Goal: Use online tool/utility: Utilize a website feature to perform a specific function

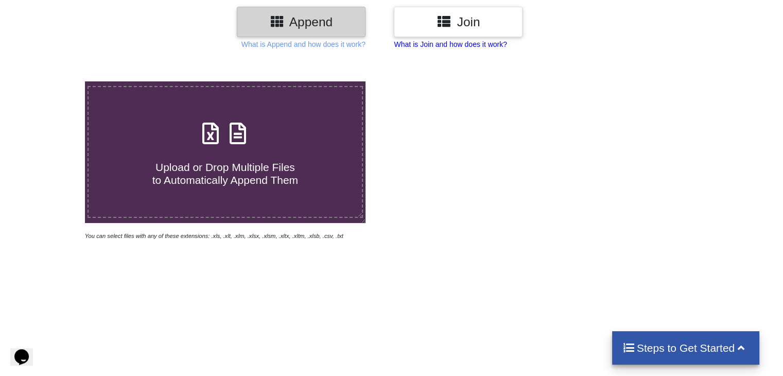
scroll to position [131, 0]
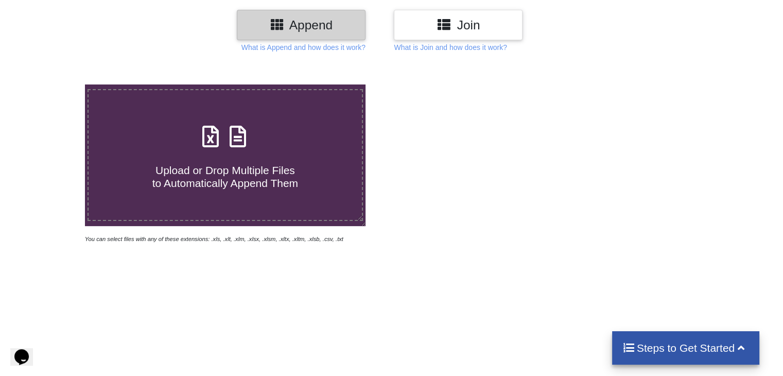
click at [252, 175] on span "Upload or Drop Multiple Files to Automatically Append Them" at bounding box center [225, 176] width 146 height 25
click at [54, 84] on input "Upload or Drop Multiple Files to Automatically Append Them" at bounding box center [54, 84] width 0 height 0
type input "C:\fakepath\bbb (14).xlsx"
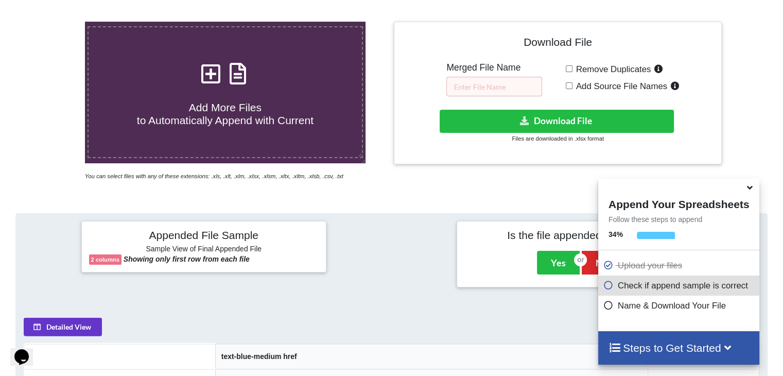
scroll to position [205, 0]
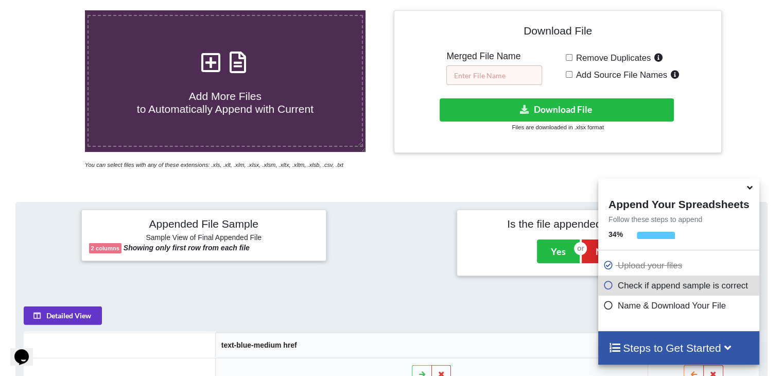
click at [471, 77] on input "text" at bounding box center [494, 75] width 96 height 20
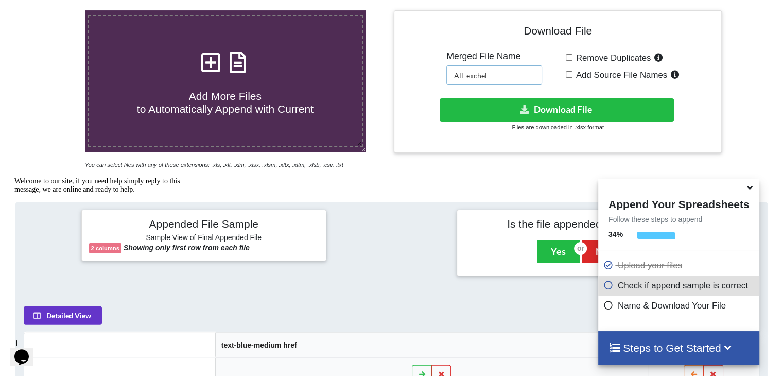
type input "All_exchel"
click at [598, 56] on span "Remove Duplicates" at bounding box center [611, 58] width 79 height 10
click at [572, 56] on input "Remove Duplicates" at bounding box center [569, 57] width 7 height 7
checkbox input "true"
click at [598, 75] on span "Add Source File Names" at bounding box center [619, 75] width 95 height 10
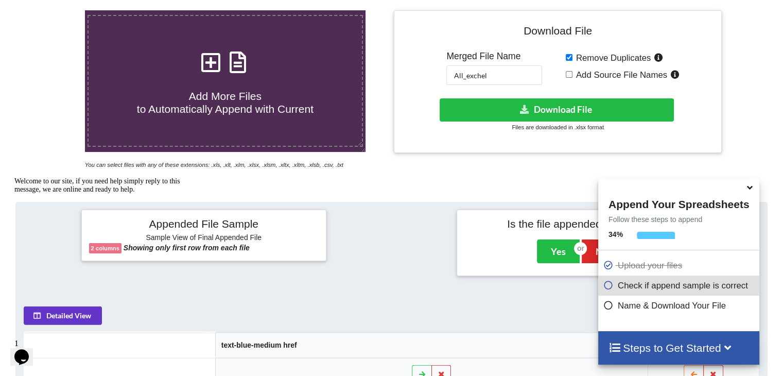
click at [572, 75] on input "Add Source File Names" at bounding box center [569, 74] width 7 height 7
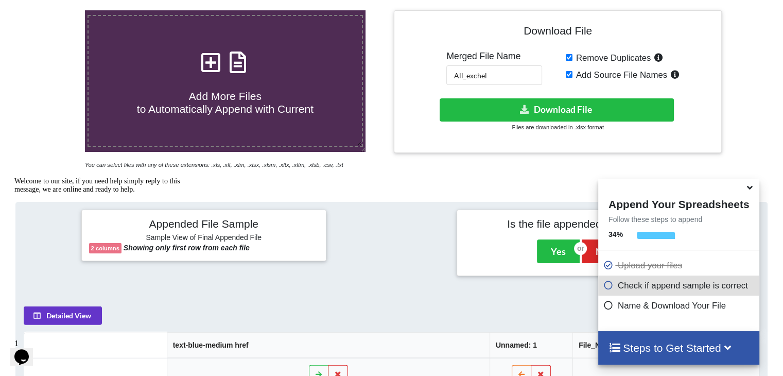
click at [598, 75] on span "Add Source File Names" at bounding box center [619, 75] width 95 height 10
click at [572, 75] on input "Add Source File Names" at bounding box center [569, 74] width 7 height 7
checkbox input "false"
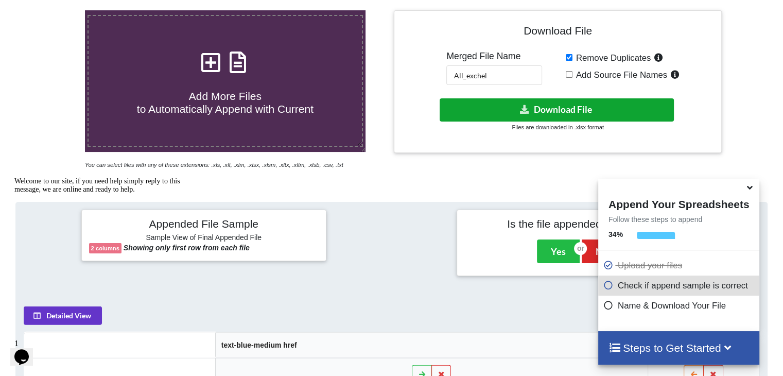
click at [560, 102] on button "Download File" at bounding box center [556, 109] width 234 height 23
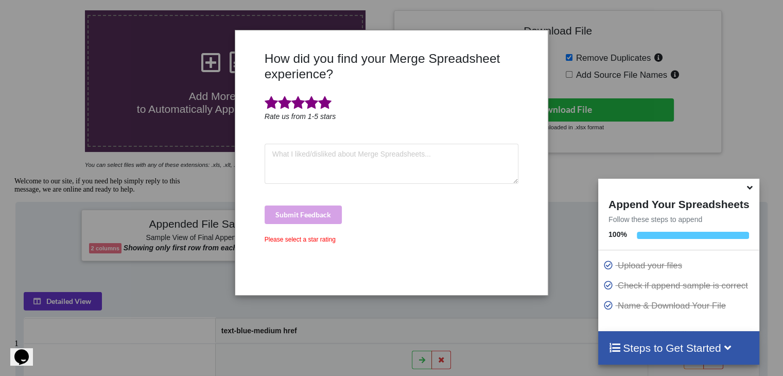
click at [326, 108] on span at bounding box center [324, 103] width 13 height 14
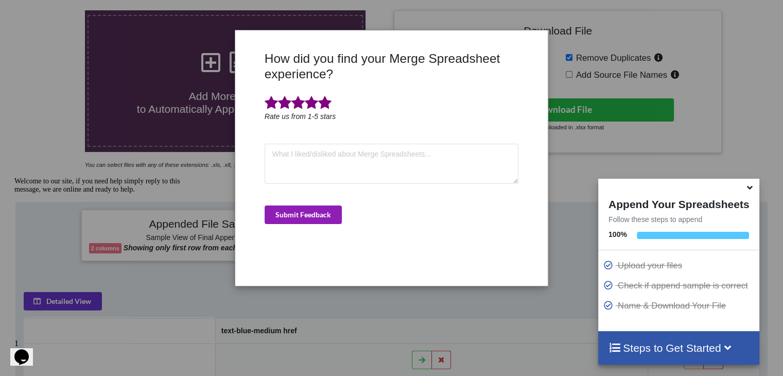
click at [305, 213] on button "Submit Feedback" at bounding box center [303, 214] width 77 height 19
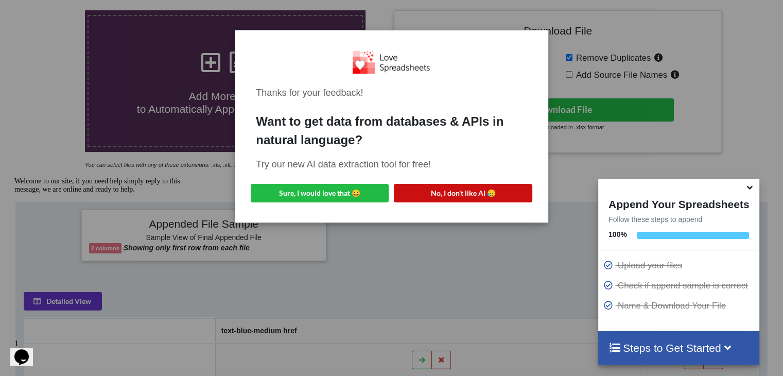
click at [442, 189] on button "No, I don't like AI 😥" at bounding box center [463, 193] width 138 height 19
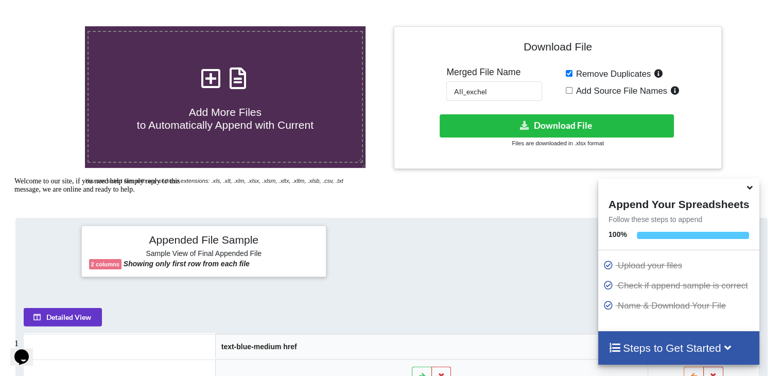
scroll to position [191, 0]
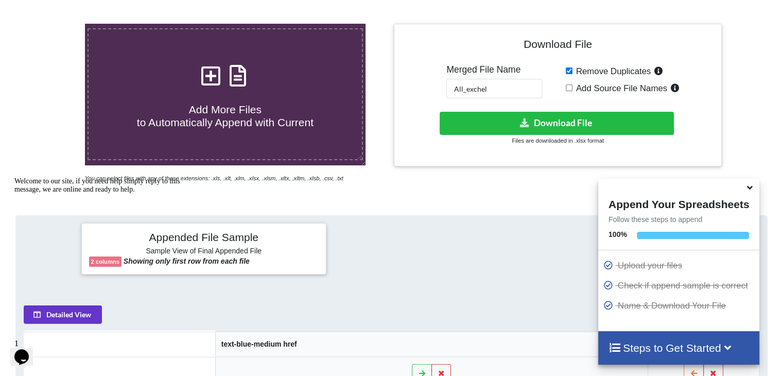
click at [254, 103] on span "Add More Files to Automatically Append with Current" at bounding box center [225, 115] width 177 height 25
click at [54, 24] on input "Add More Files to Automatically Append with Current" at bounding box center [54, 24] width 0 height 0
type input "C:\fakepath\bbb (14).xlsx"
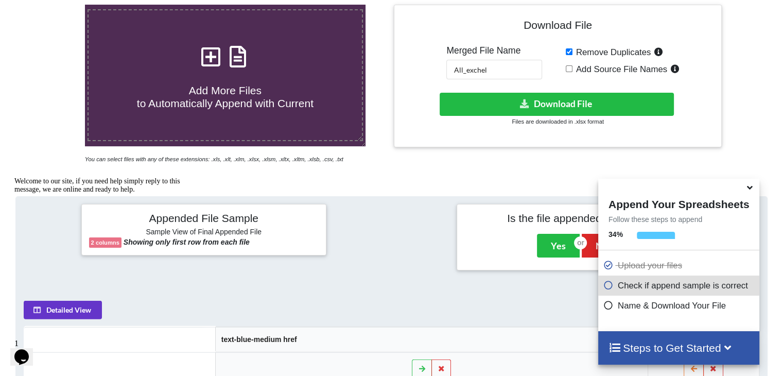
scroll to position [213, 0]
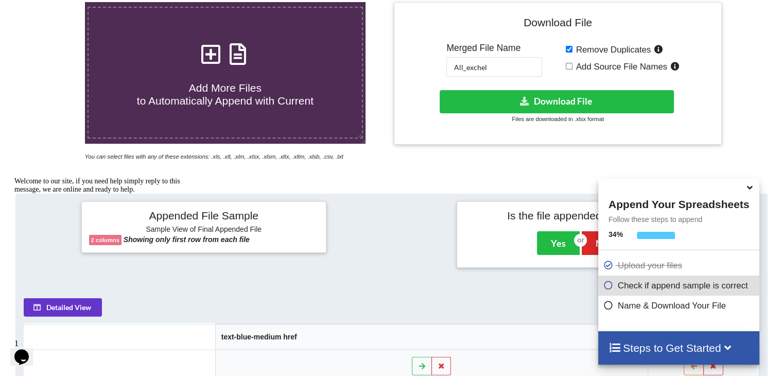
click at [266, 93] on span "Add More Files to Automatically Append with Current" at bounding box center [225, 94] width 177 height 25
click at [54, 2] on input "Add More Files to Automatically Append with Current" at bounding box center [54, 2] width 0 height 0
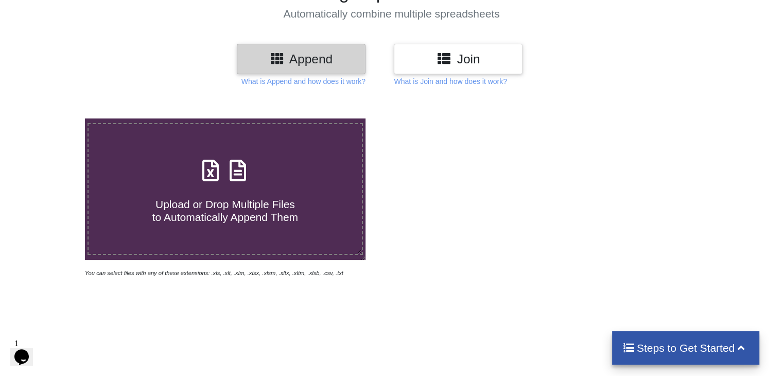
scroll to position [95, 0]
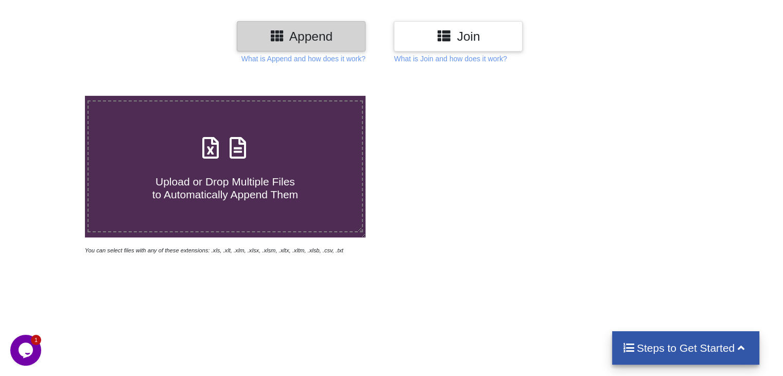
scroll to position [123, 0]
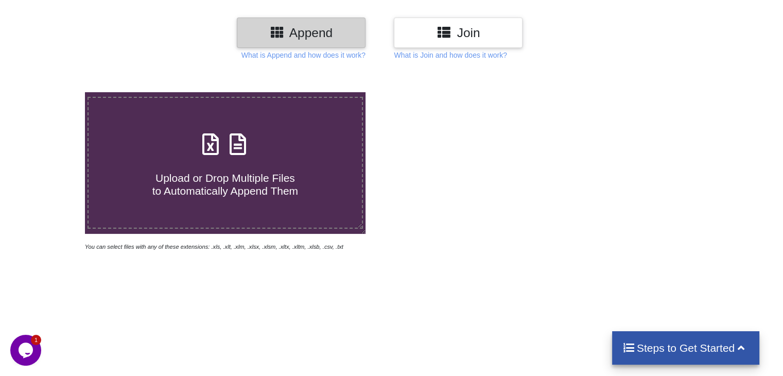
click at [226, 202] on label "Upload or Drop Multiple Files to Automatically Append Them" at bounding box center [224, 163] width 275 height 132
click at [54, 92] on input "Upload or Drop Multiple Files to Automatically Append Them" at bounding box center [54, 92] width 0 height 0
type input "C:\fakepath\bbb (14).xlsx"
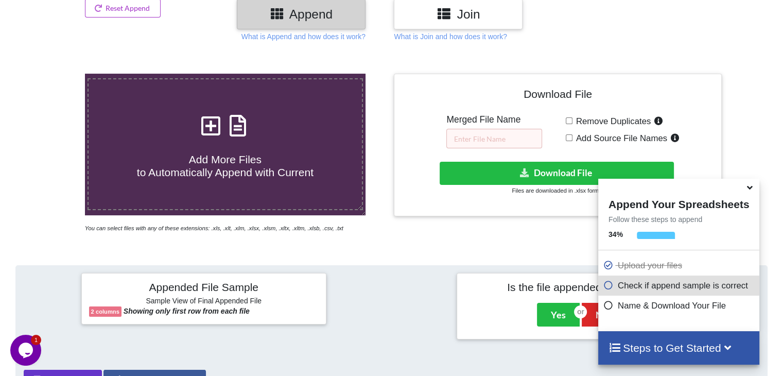
scroll to position [140, 0]
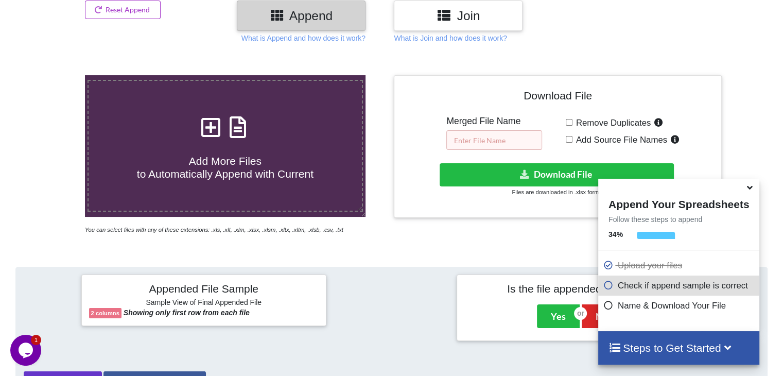
click at [472, 147] on input "text" at bounding box center [494, 140] width 96 height 20
type input "Final_1"
click at [591, 120] on span "Remove Duplicates" at bounding box center [611, 123] width 79 height 10
click at [572, 120] on input "Remove Duplicates" at bounding box center [569, 122] width 7 height 7
checkbox input "true"
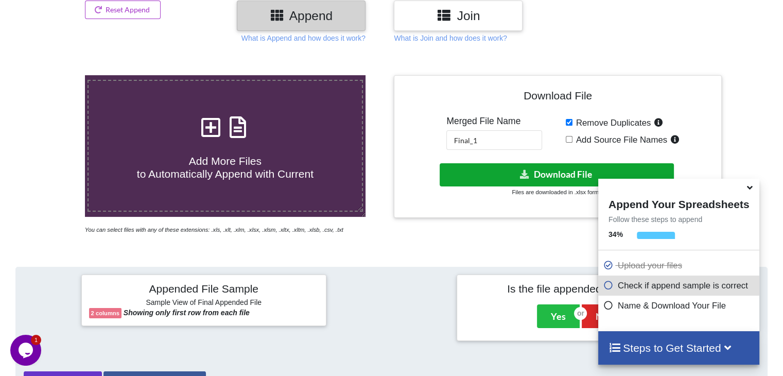
click at [556, 175] on button "Download File" at bounding box center [556, 174] width 234 height 23
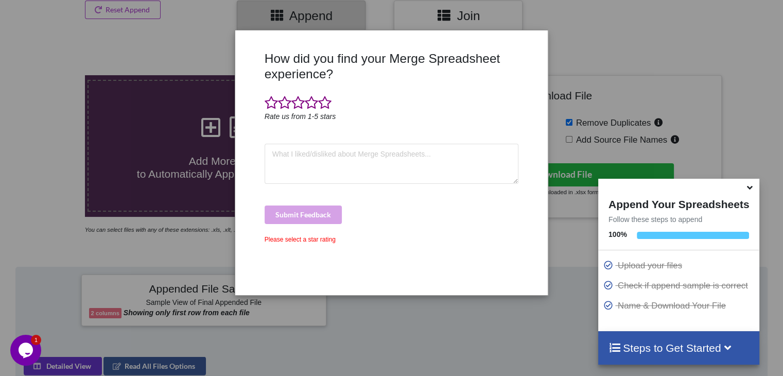
click at [746, 188] on icon at bounding box center [749, 185] width 11 height 9
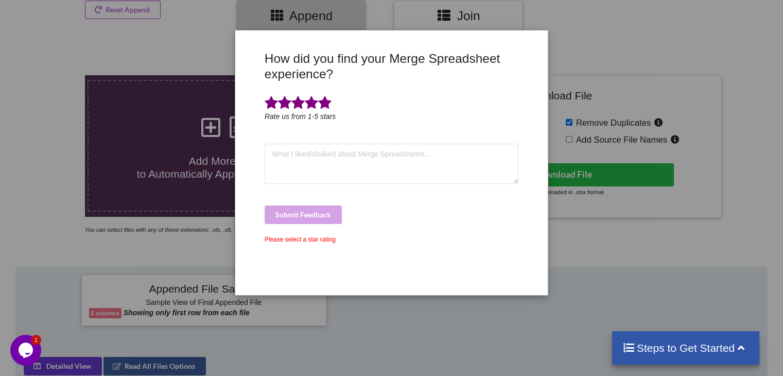
click at [325, 105] on span at bounding box center [324, 103] width 13 height 14
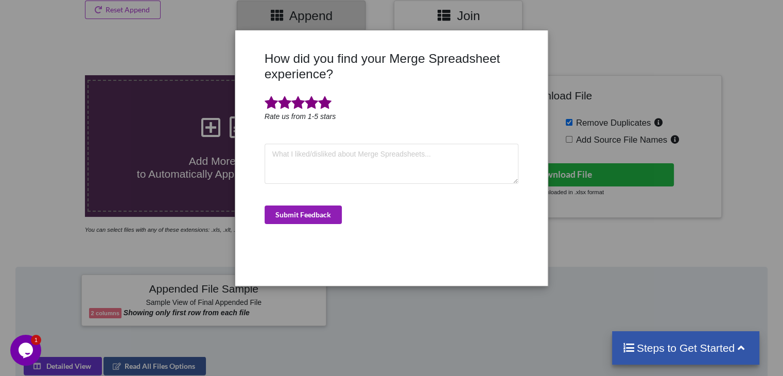
click at [310, 210] on button "Submit Feedback" at bounding box center [303, 214] width 77 height 19
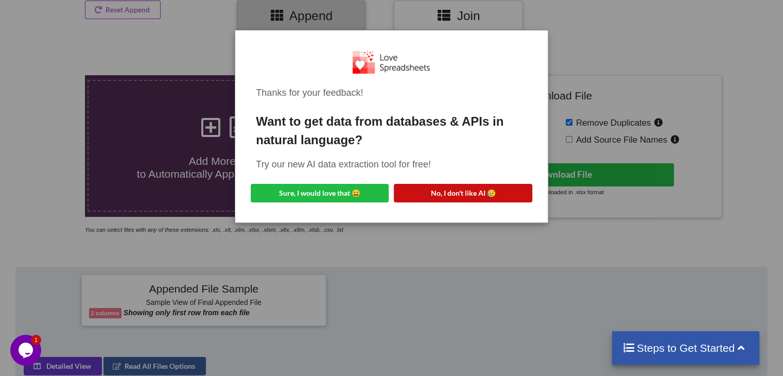
click at [445, 199] on button "No, I don't like AI 😥" at bounding box center [463, 193] width 138 height 19
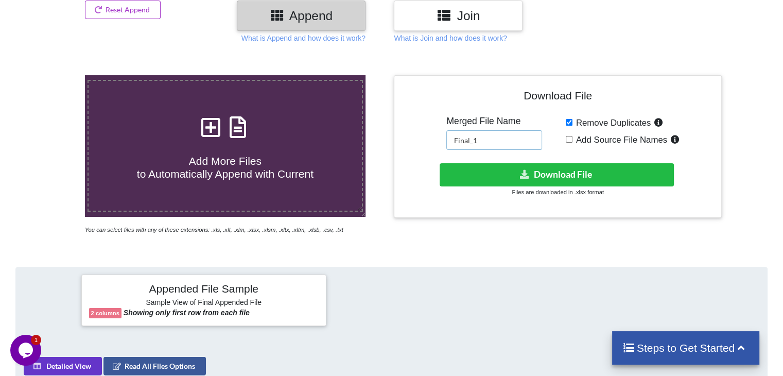
click at [498, 140] on input "Final_1" at bounding box center [494, 140] width 96 height 20
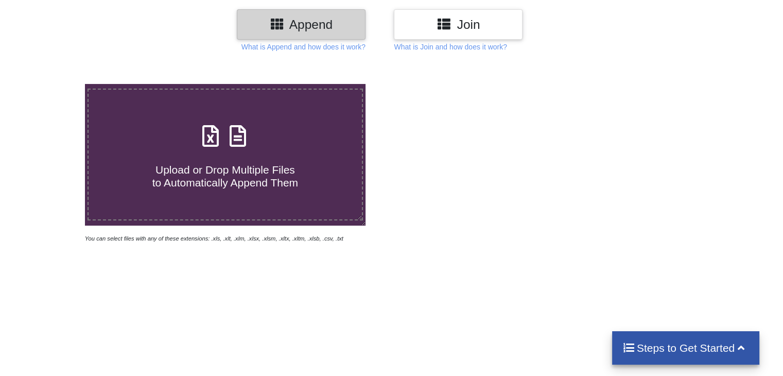
scroll to position [140, 0]
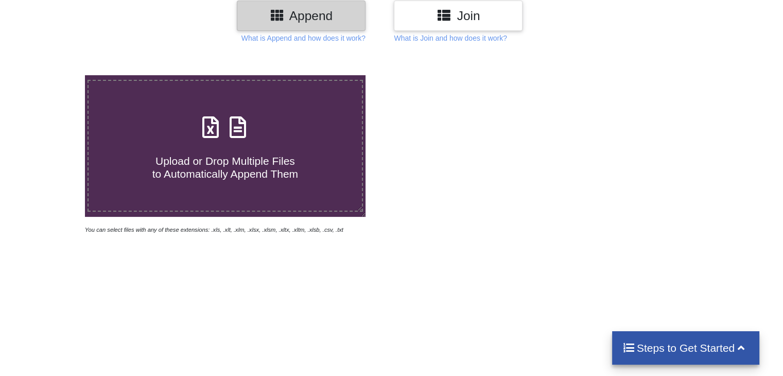
click at [212, 181] on label "Upload or Drop Multiple Files to Automatically Append Them" at bounding box center [224, 146] width 275 height 132
click at [54, 75] on input "Upload or Drop Multiple Files to Automatically Append Them" at bounding box center [54, 75] width 0 height 0
type input "C:\fakepath\bbb (6).xlsx"
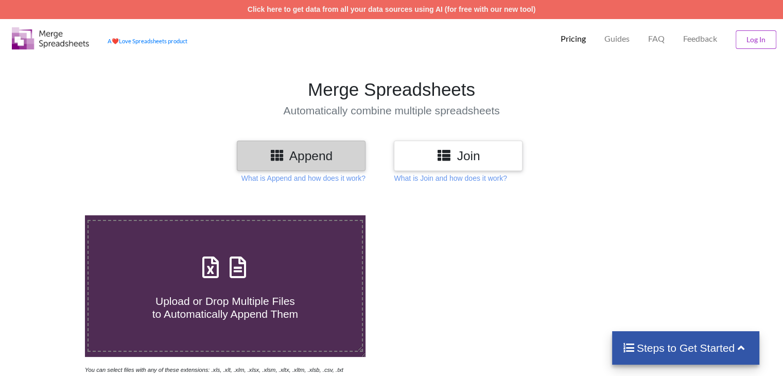
scroll to position [258, 0]
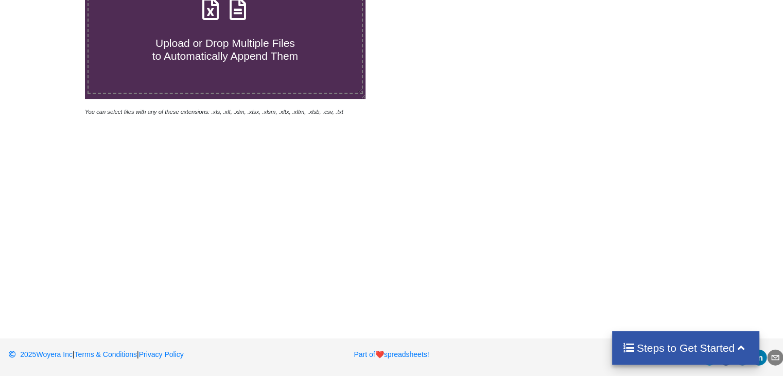
click at [263, 59] on span "Upload or Drop Multiple Files to Automatically Append Them" at bounding box center [225, 49] width 146 height 25
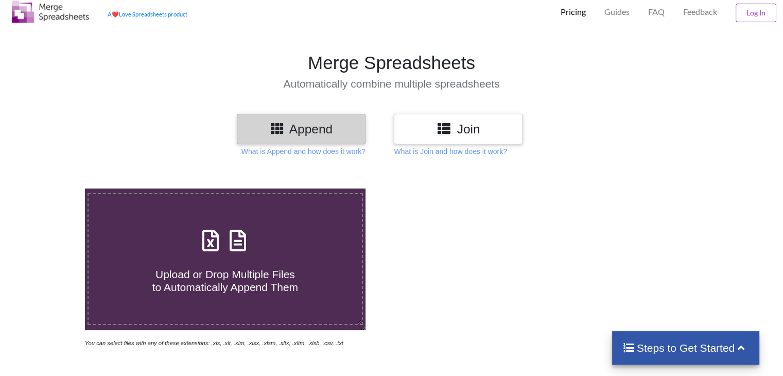
type input "C:\fakepath\bbb (14).xlsx"
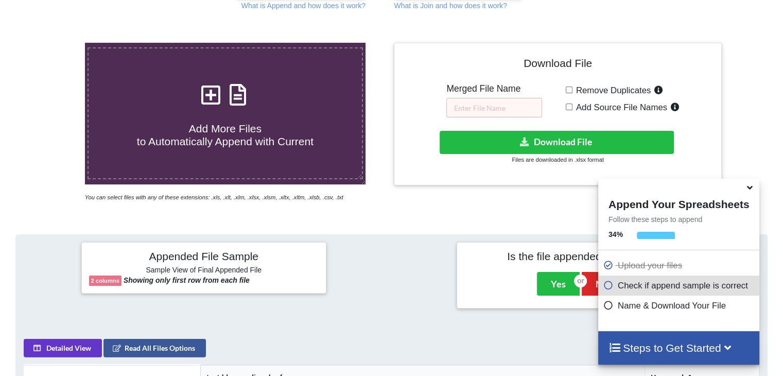
scroll to position [0, 0]
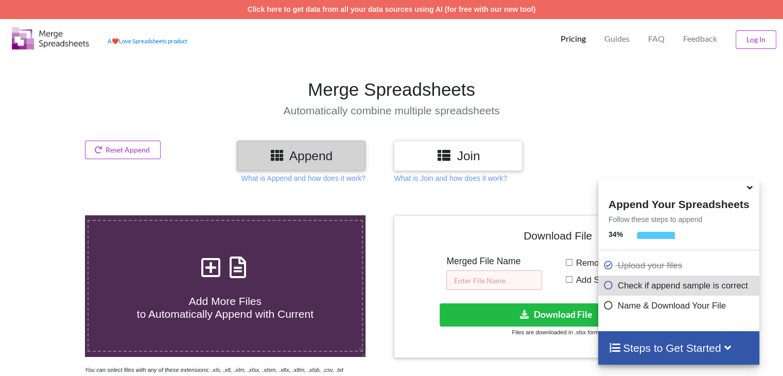
click at [481, 277] on input "text" at bounding box center [494, 280] width 96 height 20
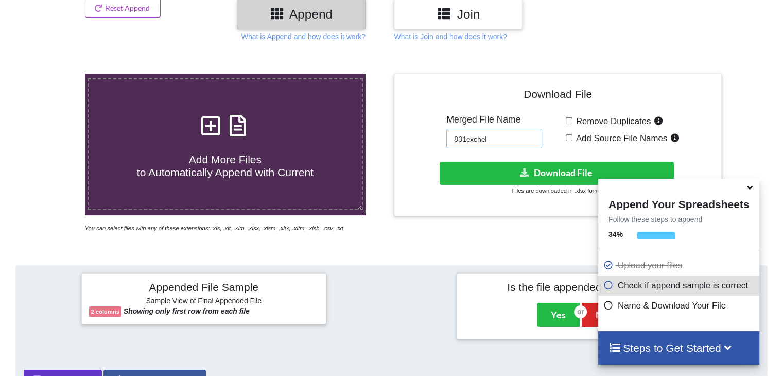
scroll to position [159, 0]
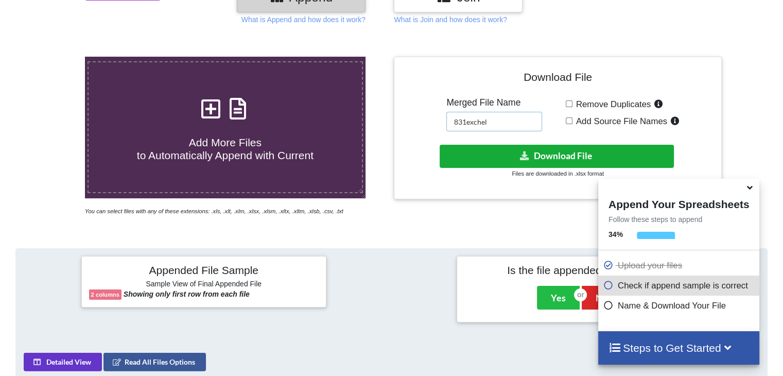
type input "831exchel"
click at [563, 155] on button "Download File" at bounding box center [556, 156] width 234 height 23
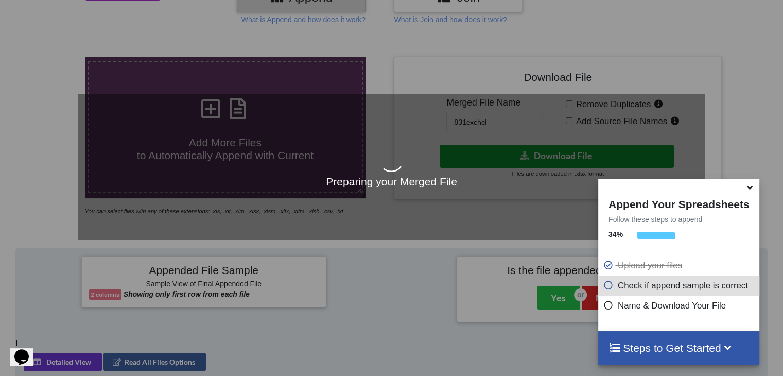
scroll to position [0, 0]
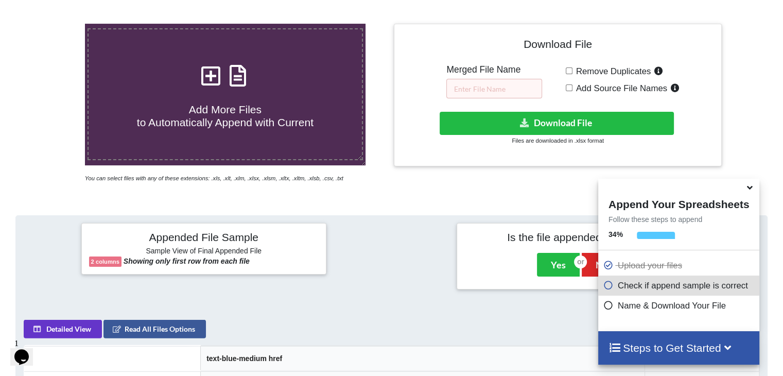
scroll to position [187, 0]
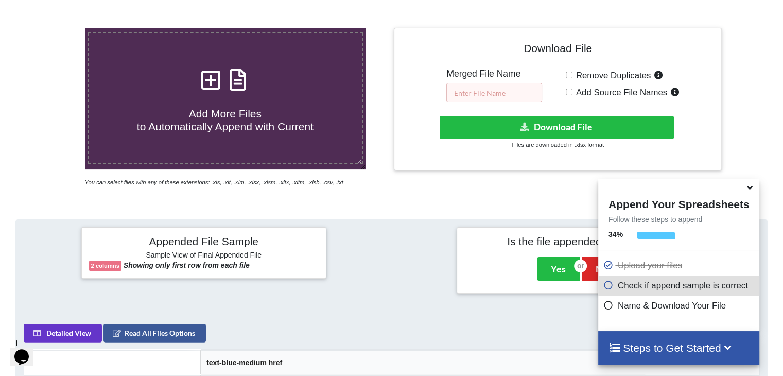
click at [492, 90] on input "text" at bounding box center [494, 93] width 96 height 20
type input "New"
click at [602, 71] on span "Remove Duplicates" at bounding box center [611, 76] width 79 height 10
click at [572, 72] on input "Remove Duplicates" at bounding box center [569, 75] width 7 height 7
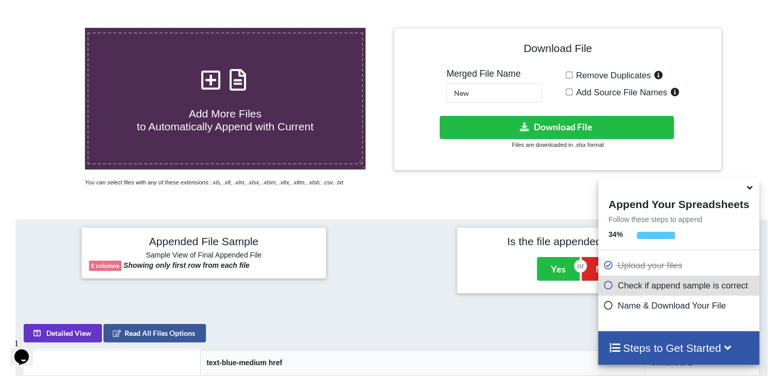
checkbox input "true"
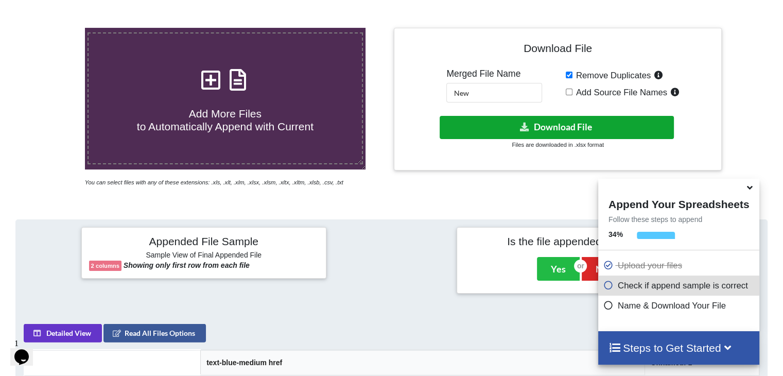
click at [560, 122] on button "Download File" at bounding box center [556, 127] width 234 height 23
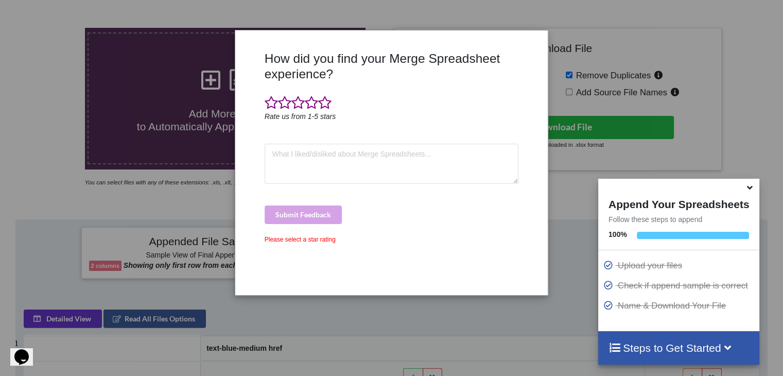
click at [560, 230] on div "How did you find your Merge Spreadsheet experience? Rate us from 1-5 stars Subm…" at bounding box center [391, 188] width 783 height 376
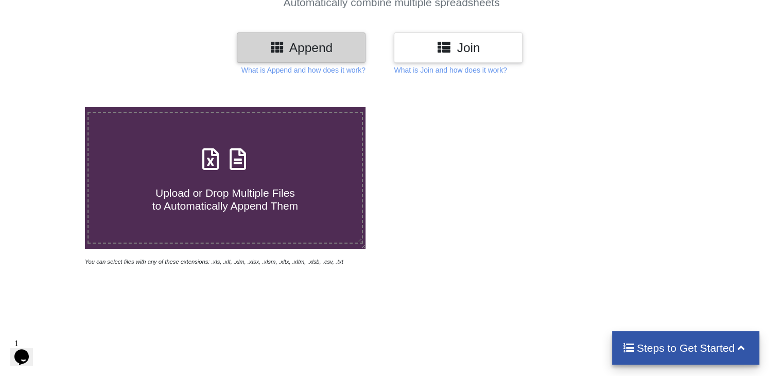
scroll to position [109, 0]
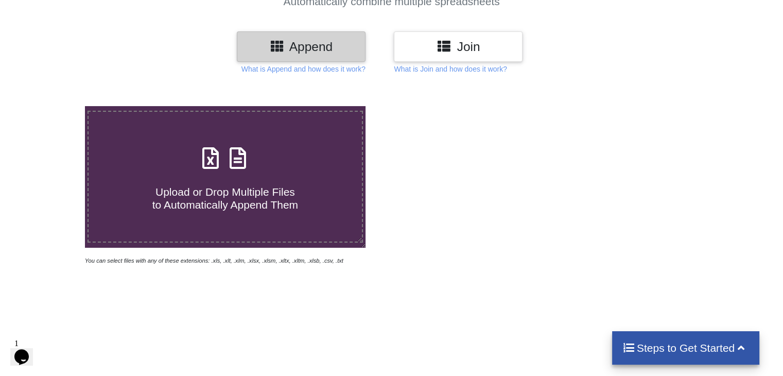
click at [262, 209] on span "Upload or Drop Multiple Files to Automatically Append Them" at bounding box center [225, 198] width 146 height 25
click at [54, 106] on input "Upload or Drop Multiple Files to Automatically Append Them" at bounding box center [54, 106] width 0 height 0
type input "C:\fakepath\bbb (14).xlsx"
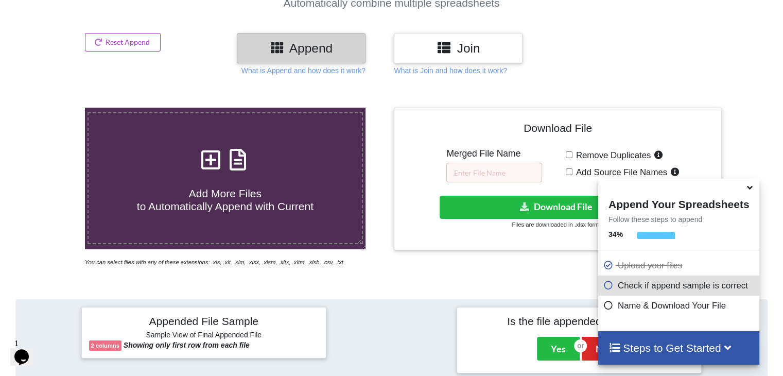
scroll to position [102, 0]
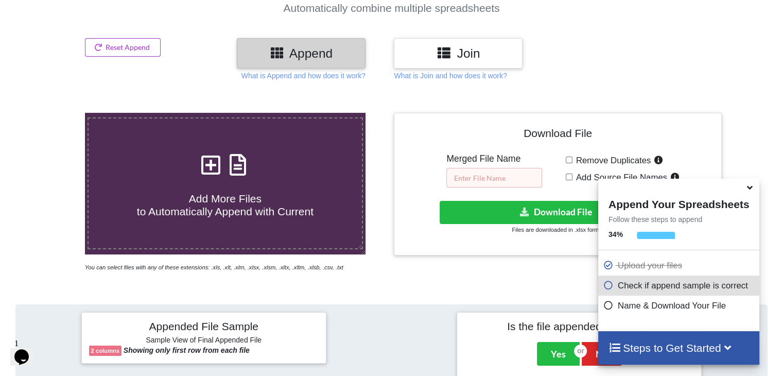
click at [479, 186] on input "text" at bounding box center [494, 178] width 96 height 20
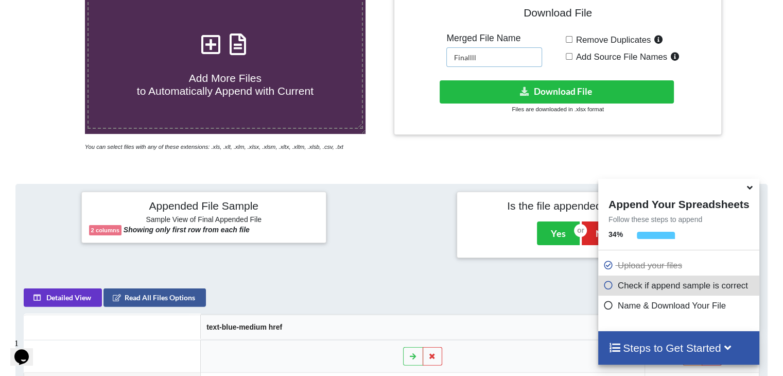
scroll to position [224, 0]
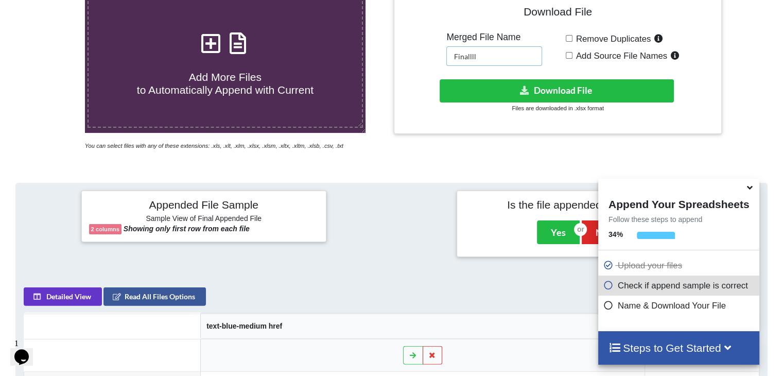
type input "Finallll"
click at [636, 44] on label "Remove Duplicates" at bounding box center [618, 38] width 93 height 13
click at [572, 42] on input "Remove Duplicates" at bounding box center [569, 38] width 7 height 7
checkbox input "true"
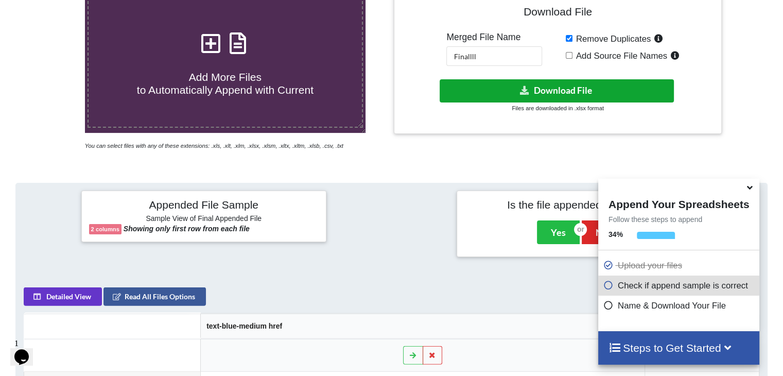
click at [535, 91] on button "Download File" at bounding box center [556, 90] width 234 height 23
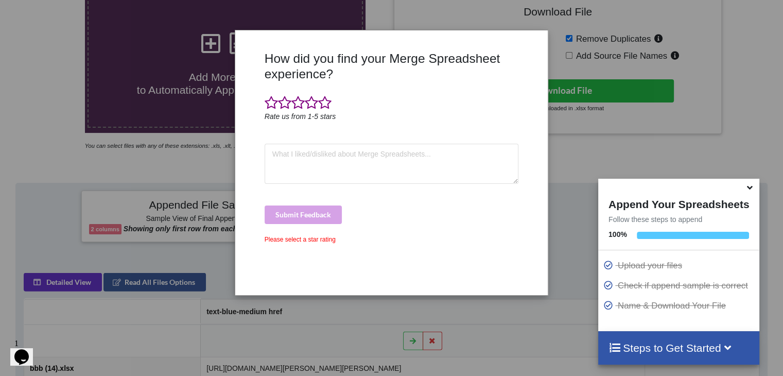
drag, startPoint x: 575, startPoint y: 178, endPoint x: 580, endPoint y: 166, distance: 13.2
click at [575, 178] on div "How did you find your Merge Spreadsheet experience? Rate us from 1-5 stars Subm…" at bounding box center [391, 188] width 783 height 376
click at [621, 85] on div "How did you find your Merge Spreadsheet experience? Rate us from 1-5 stars Subm…" at bounding box center [391, 188] width 783 height 376
click at [522, 37] on div "How did you find your Merge Spreadsheet experience? Rate us from 1-5 stars Subm…" at bounding box center [391, 162] width 312 height 265
click at [360, 303] on div "How did you find your Merge Spreadsheet experience? Rate us from 1-5 stars Subm…" at bounding box center [391, 188] width 783 height 376
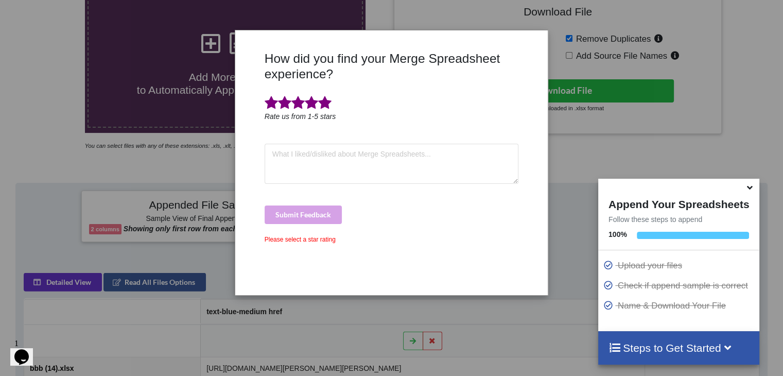
click at [325, 103] on span at bounding box center [324, 103] width 13 height 14
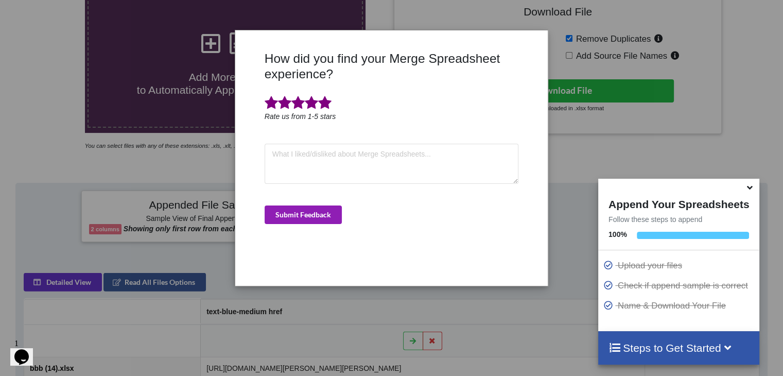
click at [300, 220] on button "Submit Feedback" at bounding box center [303, 214] width 77 height 19
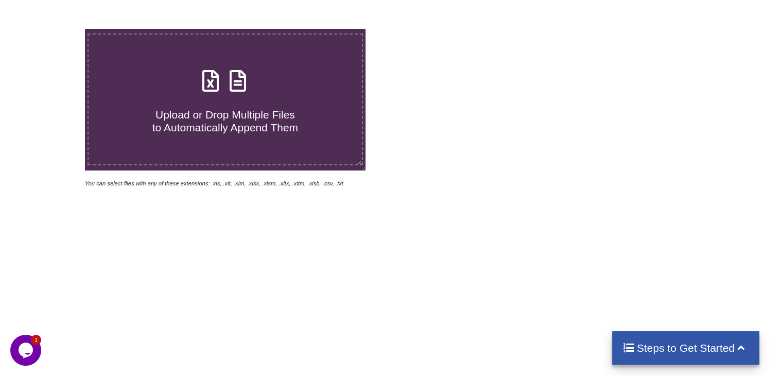
click at [227, 83] on icon at bounding box center [238, 76] width 26 height 22
click at [54, 29] on input "Upload or Drop Multiple Files to Automatically Append Them" at bounding box center [54, 29] width 0 height 0
type input "C:\fakepath\bbb (30).xlsx"
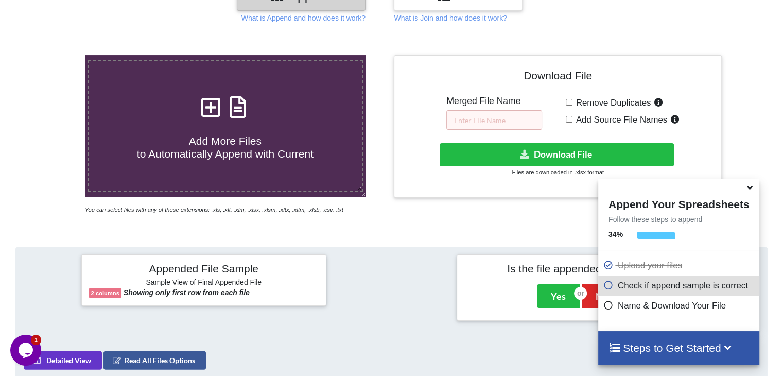
scroll to position [159, 0]
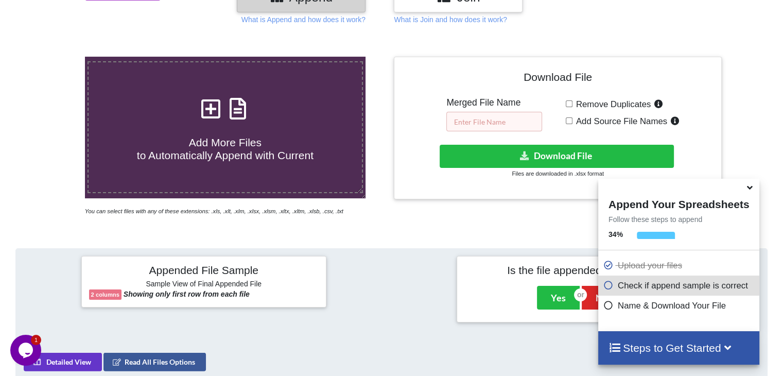
click at [523, 124] on input "text" at bounding box center [494, 122] width 96 height 20
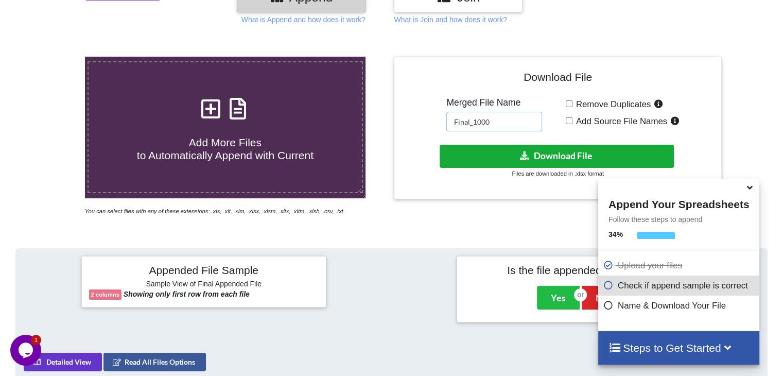
type input "Final_1000"
click at [550, 157] on button "Download File" at bounding box center [556, 156] width 234 height 23
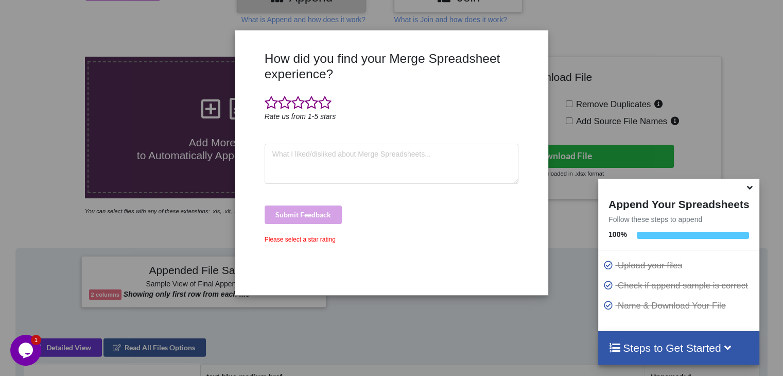
click at [594, 58] on div "How did you find your Merge Spreadsheet experience? Rate us from 1-5 stars Subm…" at bounding box center [391, 188] width 783 height 376
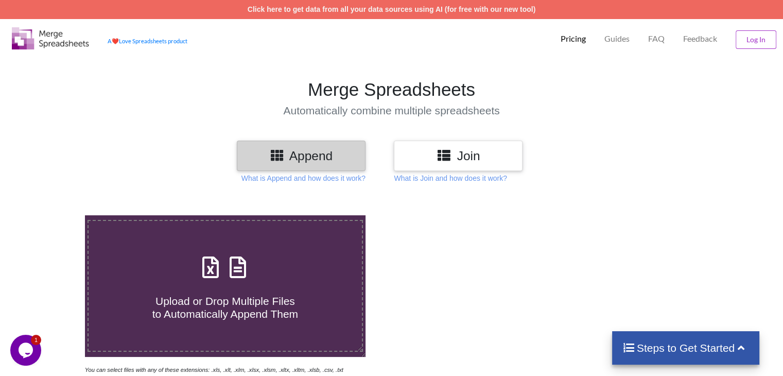
scroll to position [127, 0]
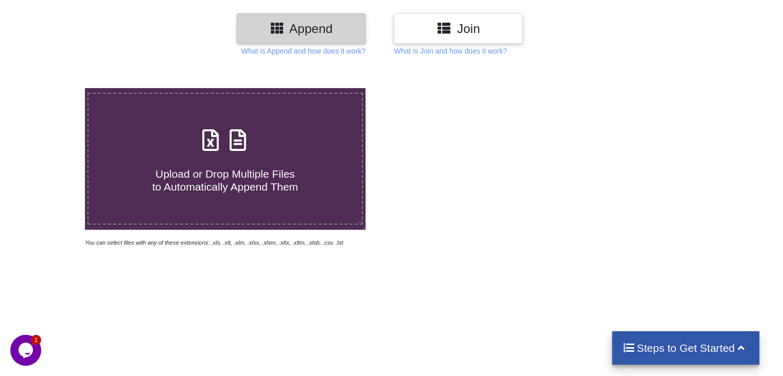
click at [254, 138] on div "Upload or Drop Multiple Files to Automatically Append Them" at bounding box center [225, 158] width 273 height 69
click at [54, 88] on input "Upload or Drop Multiple Files to Automatically Append Them" at bounding box center [54, 88] width 0 height 0
type input "C:\fakepath\bbb (30).xlsx"
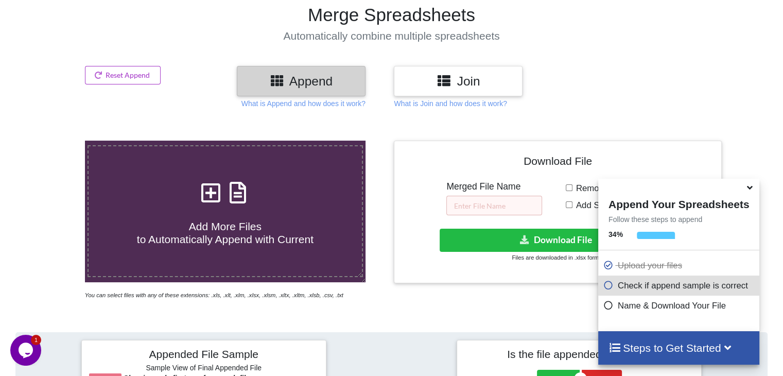
scroll to position [148, 0]
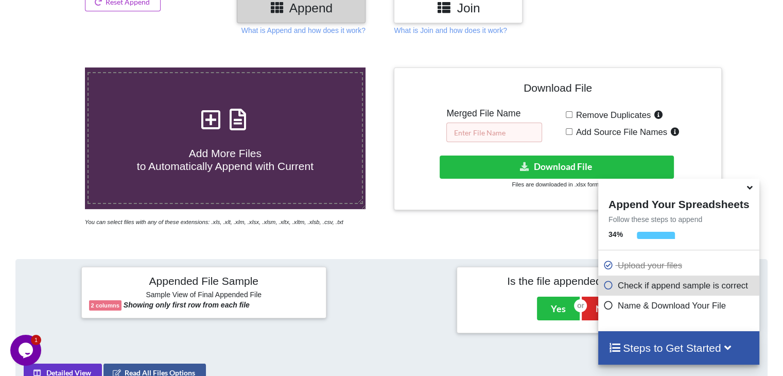
click at [469, 133] on input "text" at bounding box center [494, 132] width 96 height 20
click at [484, 134] on input "text" at bounding box center [494, 132] width 96 height 20
type input "Final_1000"
click at [580, 118] on span "Remove Duplicates" at bounding box center [611, 115] width 79 height 10
click at [572, 118] on input "Remove Duplicates" at bounding box center [569, 114] width 7 height 7
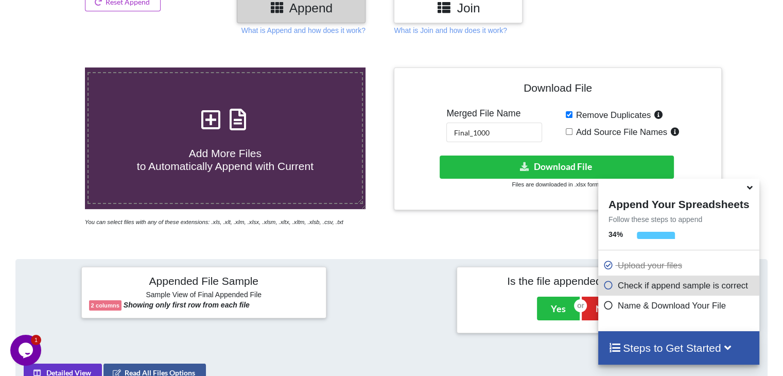
checkbox input "true"
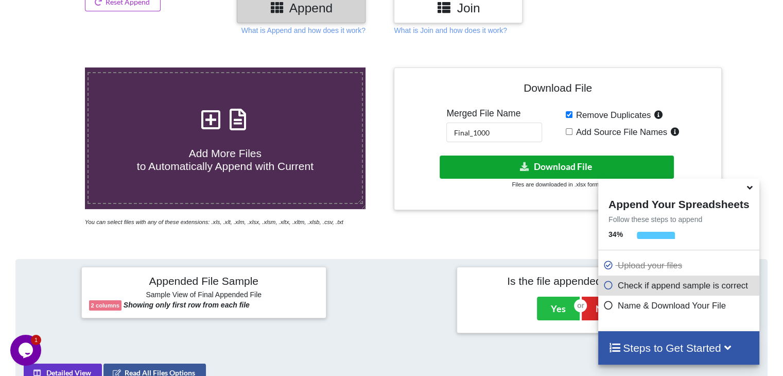
click at [560, 169] on button "Download File" at bounding box center [556, 166] width 234 height 23
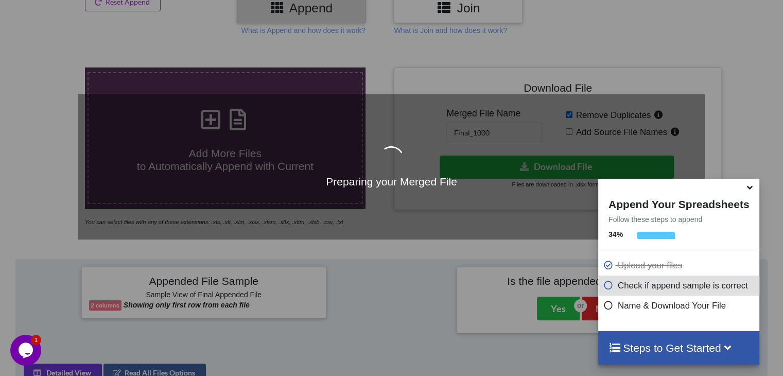
click at [750, 190] on icon at bounding box center [749, 185] width 11 height 9
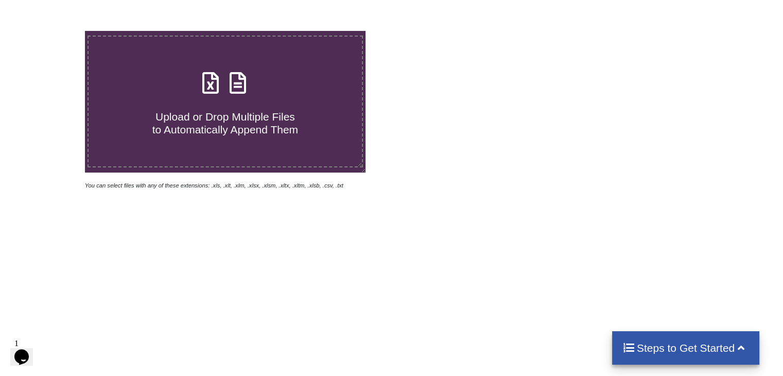
scroll to position [183, 0]
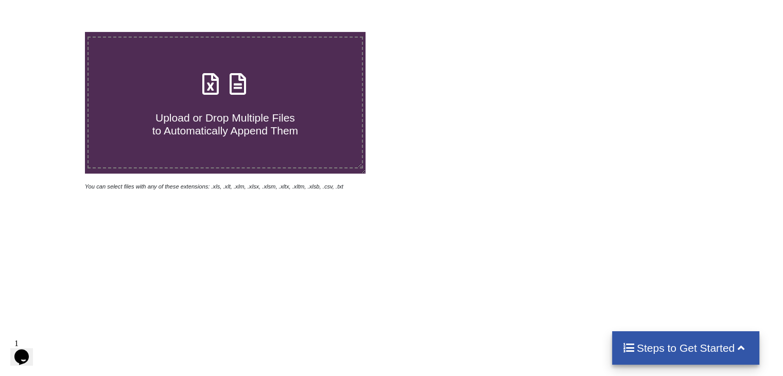
click at [224, 89] on span at bounding box center [225, 85] width 55 height 24
click at [54, 32] on input "Upload or Drop Multiple Files to Automatically Append Them" at bounding box center [54, 32] width 0 height 0
type input "C:\fakepath\bbb (14).xlsx"
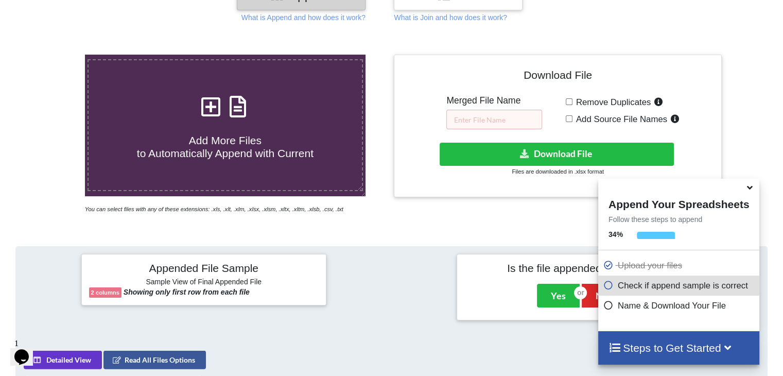
scroll to position [162, 0]
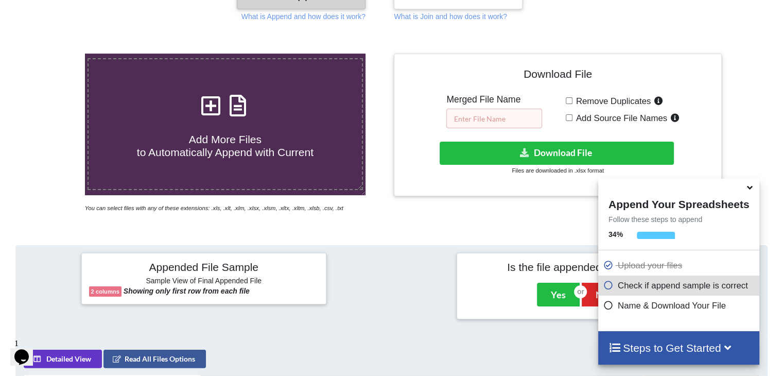
click at [469, 119] on input "text" at bounding box center [494, 119] width 96 height 20
click at [484, 116] on input "text" at bounding box center [494, 119] width 96 height 20
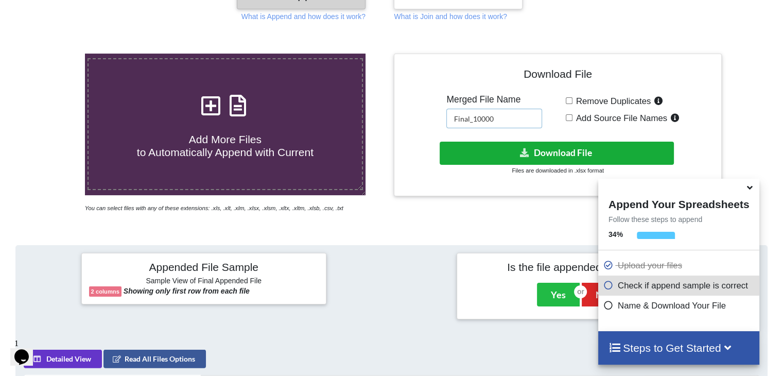
type input "Final_10000"
click at [552, 150] on button "Download File" at bounding box center [556, 153] width 234 height 23
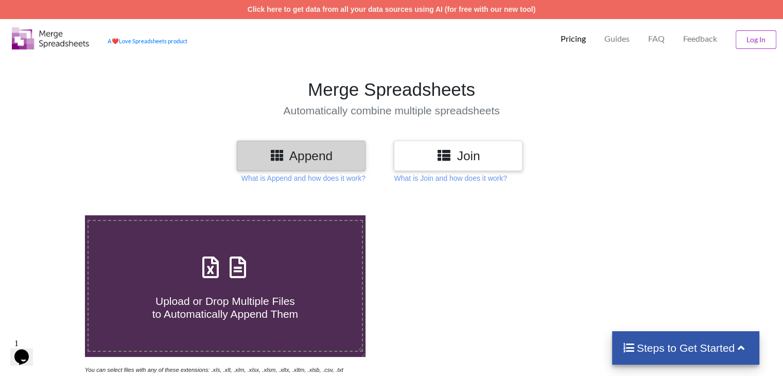
click at [341, 262] on div "Upload or Drop Multiple Files to Automatically Append Them" at bounding box center [225, 285] width 273 height 69
click at [54, 215] on input "Upload or Drop Multiple Files to Automatically Append Them" at bounding box center [54, 215] width 0 height 0
type input "C:\fakepath\bbb (14).xlsx"
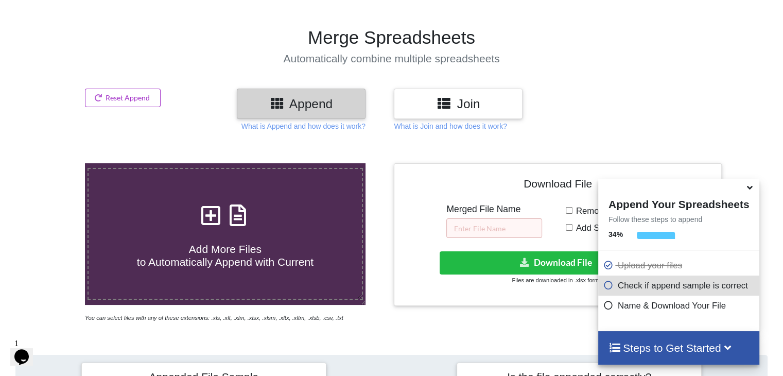
scroll to position [52, 0]
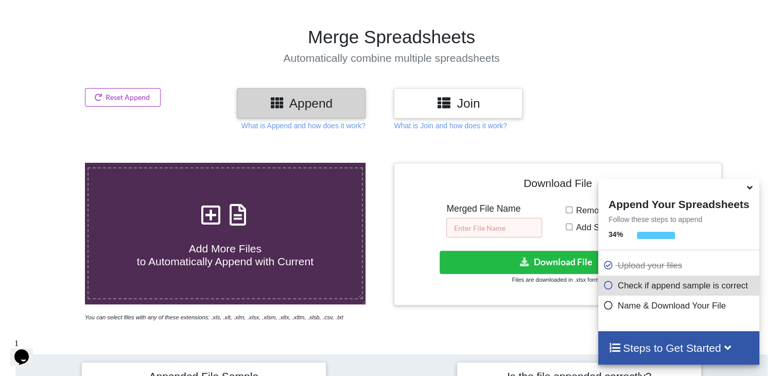
click at [515, 231] on input "text" at bounding box center [494, 228] width 96 height 20
type input "final_1"
click at [587, 209] on span "Remove Duplicates" at bounding box center [611, 210] width 79 height 10
click at [572, 209] on input "Remove Duplicates" at bounding box center [569, 209] width 7 height 7
checkbox input "true"
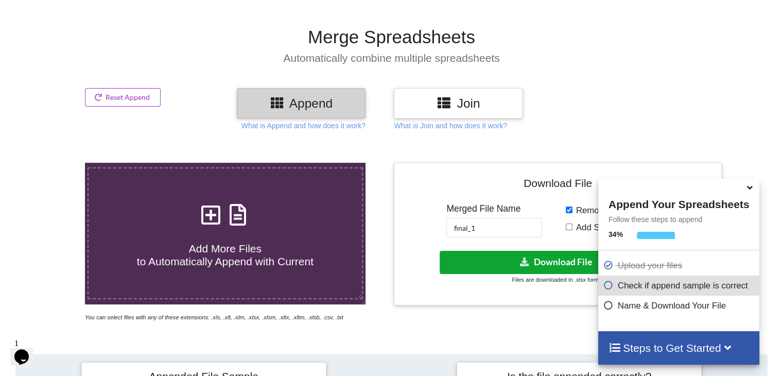
click at [550, 257] on button "Download File" at bounding box center [556, 262] width 234 height 23
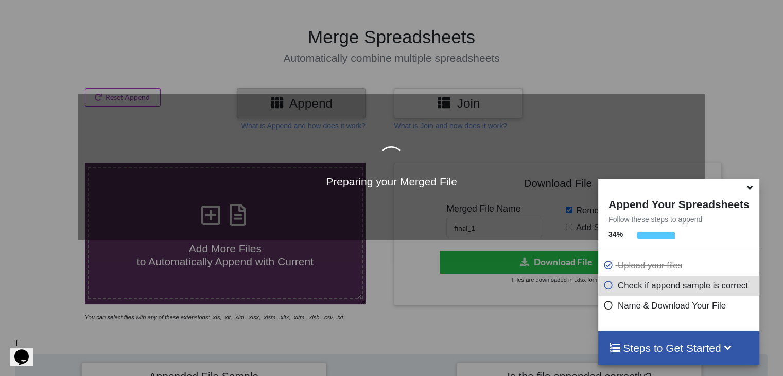
click at [748, 189] on icon at bounding box center [749, 185] width 11 height 9
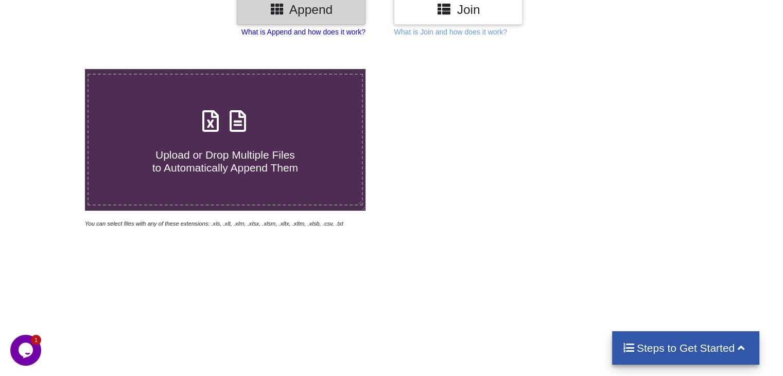
scroll to position [147, 0]
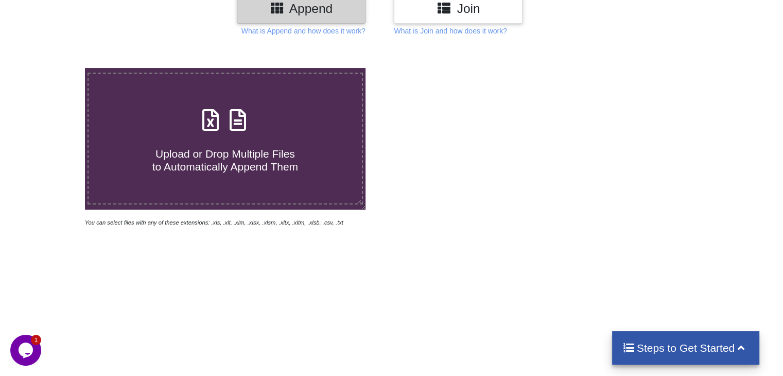
click at [260, 155] on span "Upload or Drop Multiple Files to Automatically Append Them" at bounding box center [225, 160] width 146 height 25
click at [54, 68] on input "Upload or Drop Multiple Files to Automatically Append Them" at bounding box center [54, 68] width 0 height 0
type input "C:\fakepath\final_1_19.xlsx"
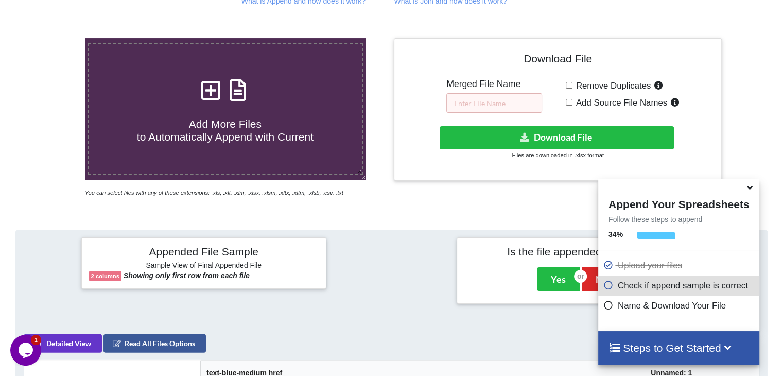
scroll to position [178, 0]
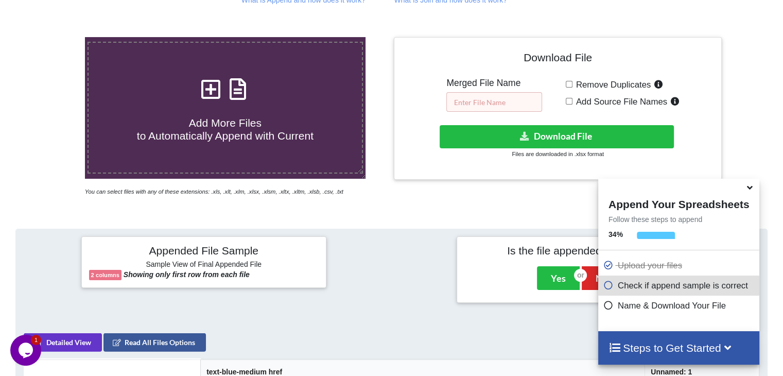
click at [488, 110] on input "text" at bounding box center [494, 102] width 96 height 20
type input "Final_1000"
click at [564, 81] on div "Download File Merged File Name Final_1000 Remove Duplicates Add Source File Nam…" at bounding box center [557, 108] width 312 height 127
click at [568, 82] on input "Remove Duplicates" at bounding box center [569, 84] width 7 height 7
checkbox input "true"
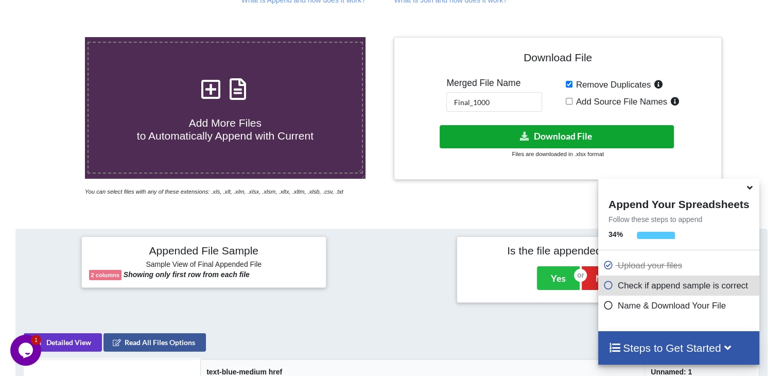
click at [564, 136] on button "Download File" at bounding box center [556, 136] width 234 height 23
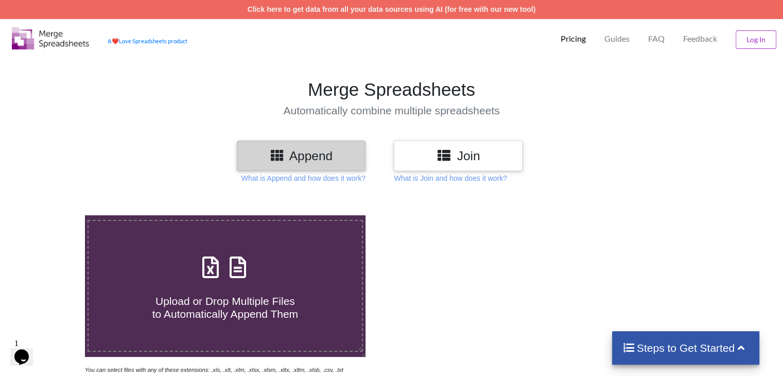
click at [224, 274] on span at bounding box center [225, 268] width 55 height 24
click at [54, 215] on input "Upload or Drop Multiple Files to Automatically Append Them" at bounding box center [54, 215] width 0 height 0
type input "C:\fakepath\bbb (14).xlsx"
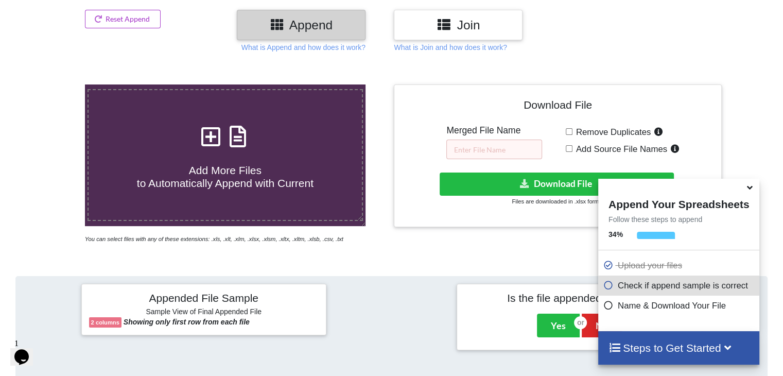
scroll to position [134, 0]
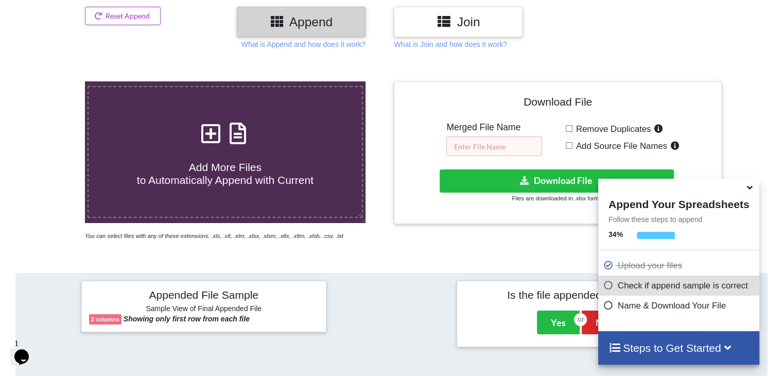
click at [488, 143] on input "text" at bounding box center [494, 146] width 96 height 20
type input "Final_vale"
click at [590, 124] on span "Remove Duplicates" at bounding box center [611, 129] width 79 height 10
click at [572, 125] on input "Remove Duplicates" at bounding box center [569, 128] width 7 height 7
checkbox input "true"
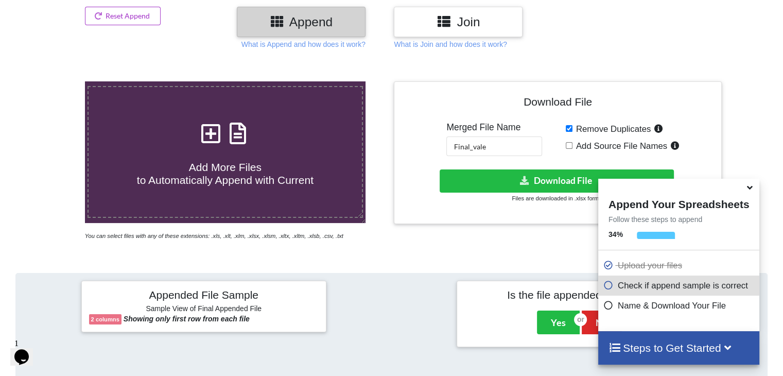
click at [535, 192] on div "Download hidden Download File Files are downloaded in .xlsx format" at bounding box center [557, 186] width 312 height 34
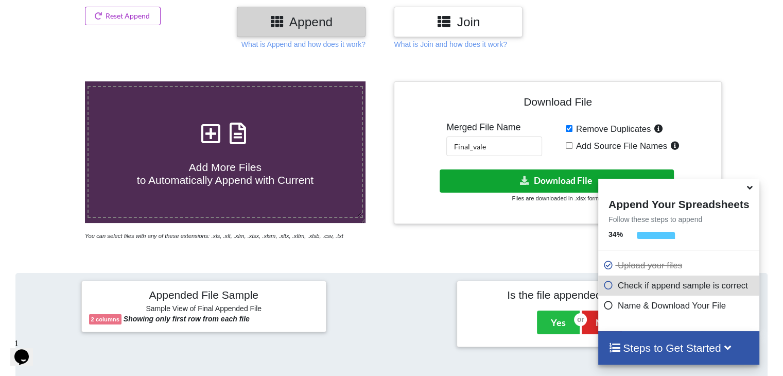
click at [531, 184] on button "Download File" at bounding box center [556, 180] width 234 height 23
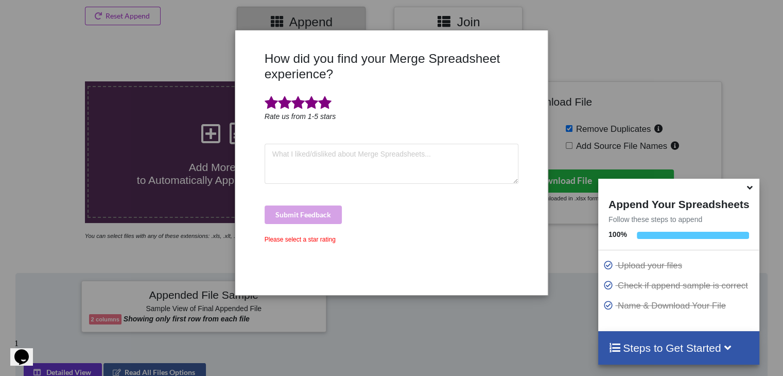
click at [326, 106] on span at bounding box center [324, 103] width 13 height 14
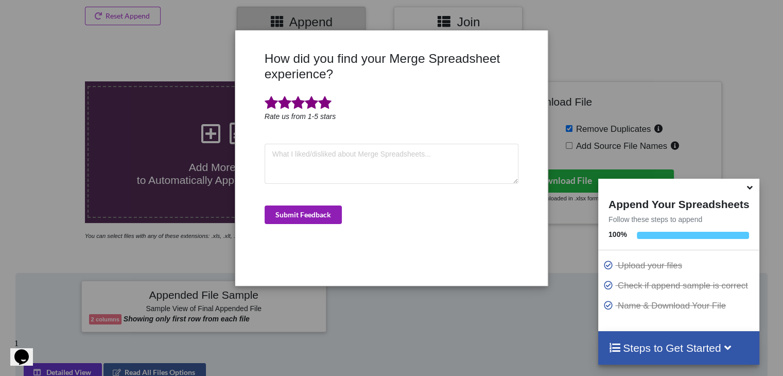
click at [318, 212] on button "Submit Feedback" at bounding box center [303, 214] width 77 height 19
